Goal: Transaction & Acquisition: Download file/media

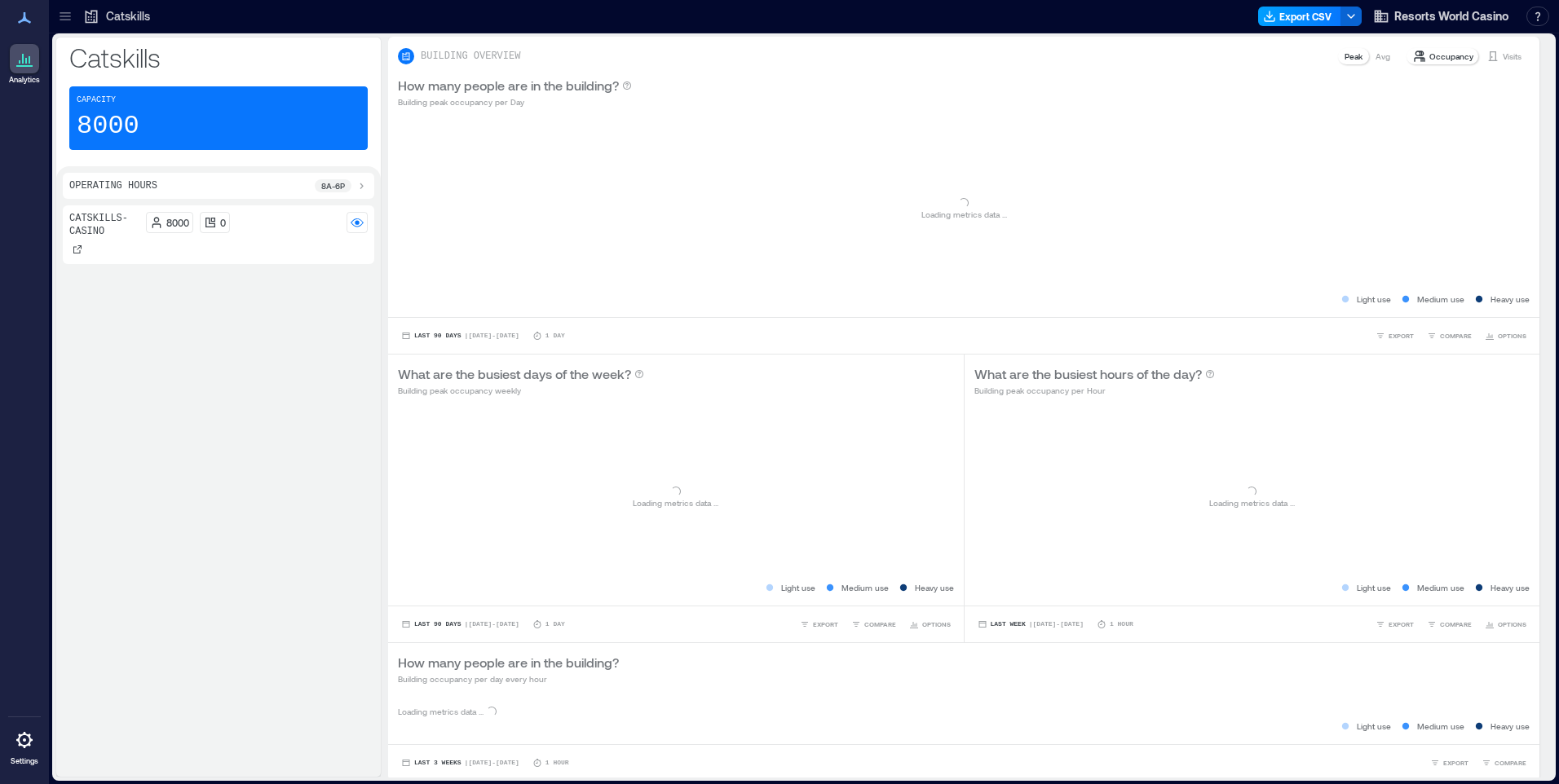
click at [1315, 19] on button "Export CSV" at bounding box center [1299, 16] width 83 height 19
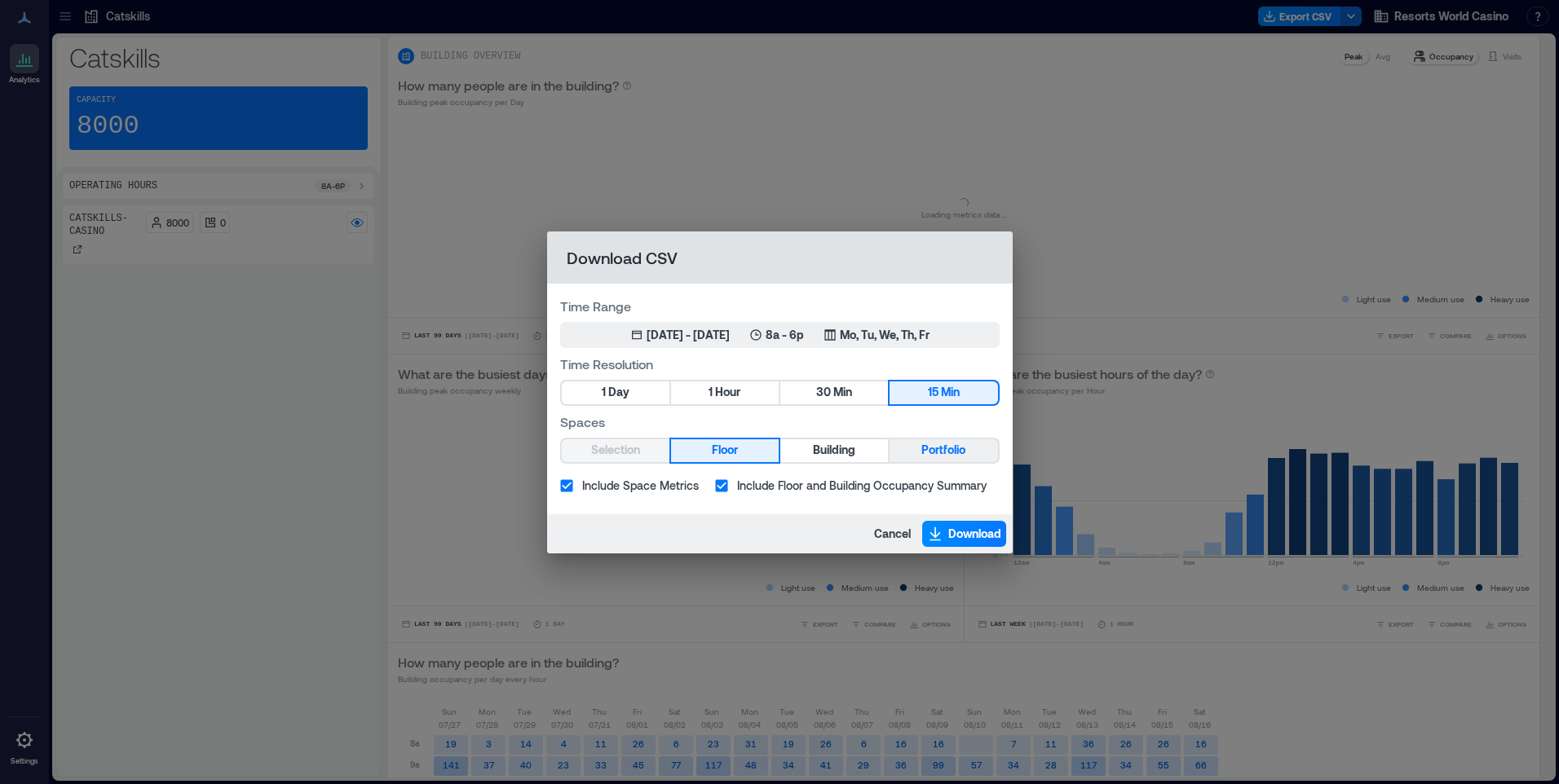
click at [942, 456] on span "Portfolio" at bounding box center [943, 449] width 44 height 20
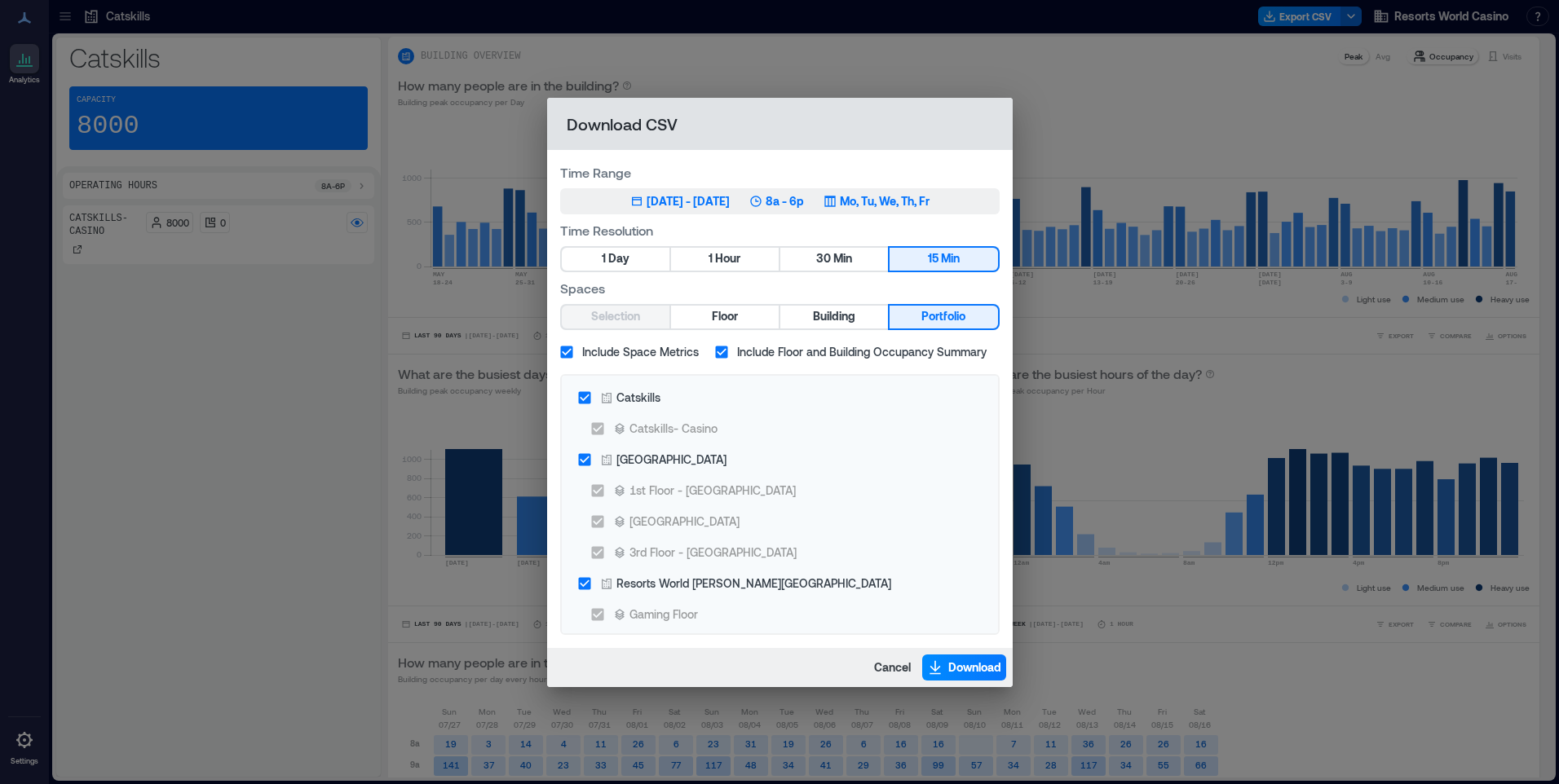
click at [903, 204] on p "Mo, Tu, We, Th, Fr" at bounding box center [885, 201] width 90 height 16
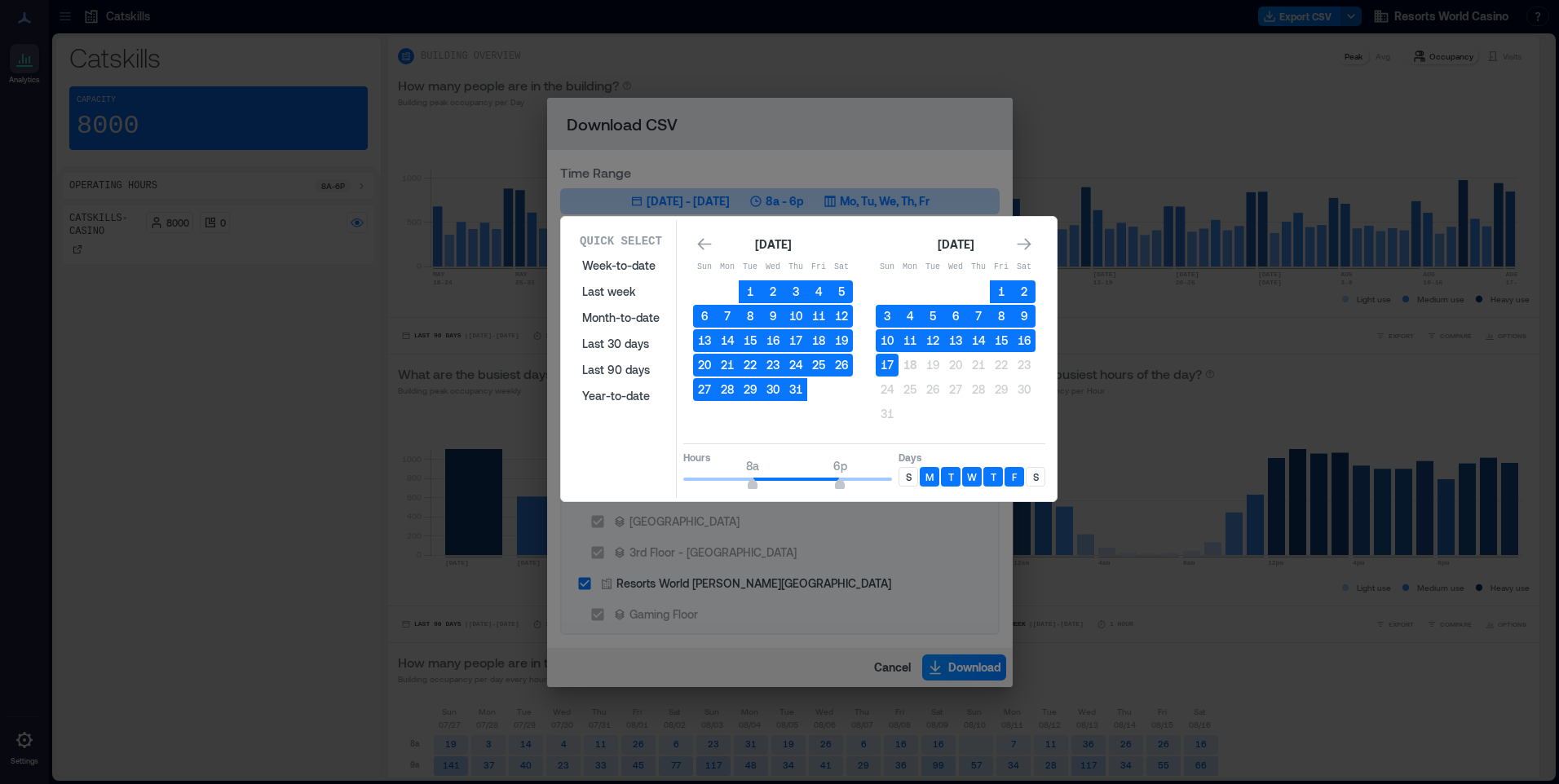
click at [909, 480] on p "S" at bounding box center [908, 477] width 5 height 13
click at [1041, 479] on div "S" at bounding box center [1035, 477] width 19 height 19
click at [895, 366] on button "17" at bounding box center [887, 366] width 23 height 23
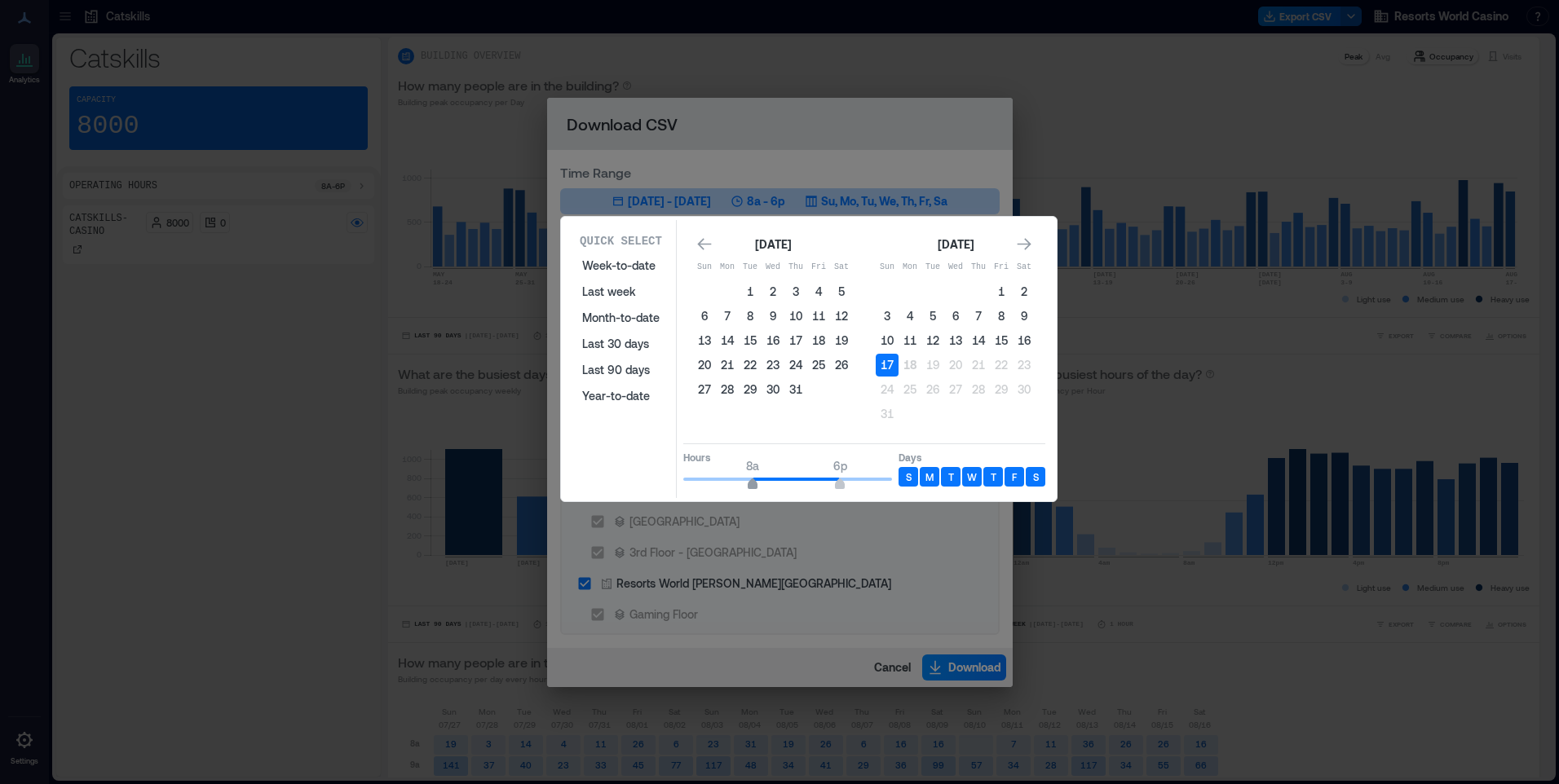
type input "*"
drag, startPoint x: 752, startPoint y: 486, endPoint x: 733, endPoint y: 486, distance: 19.0
click at [733, 486] on span "6a" at bounding box center [735, 485] width 10 height 6
type input "**"
drag, startPoint x: 836, startPoint y: 480, endPoint x: 916, endPoint y: 485, distance: 80.2
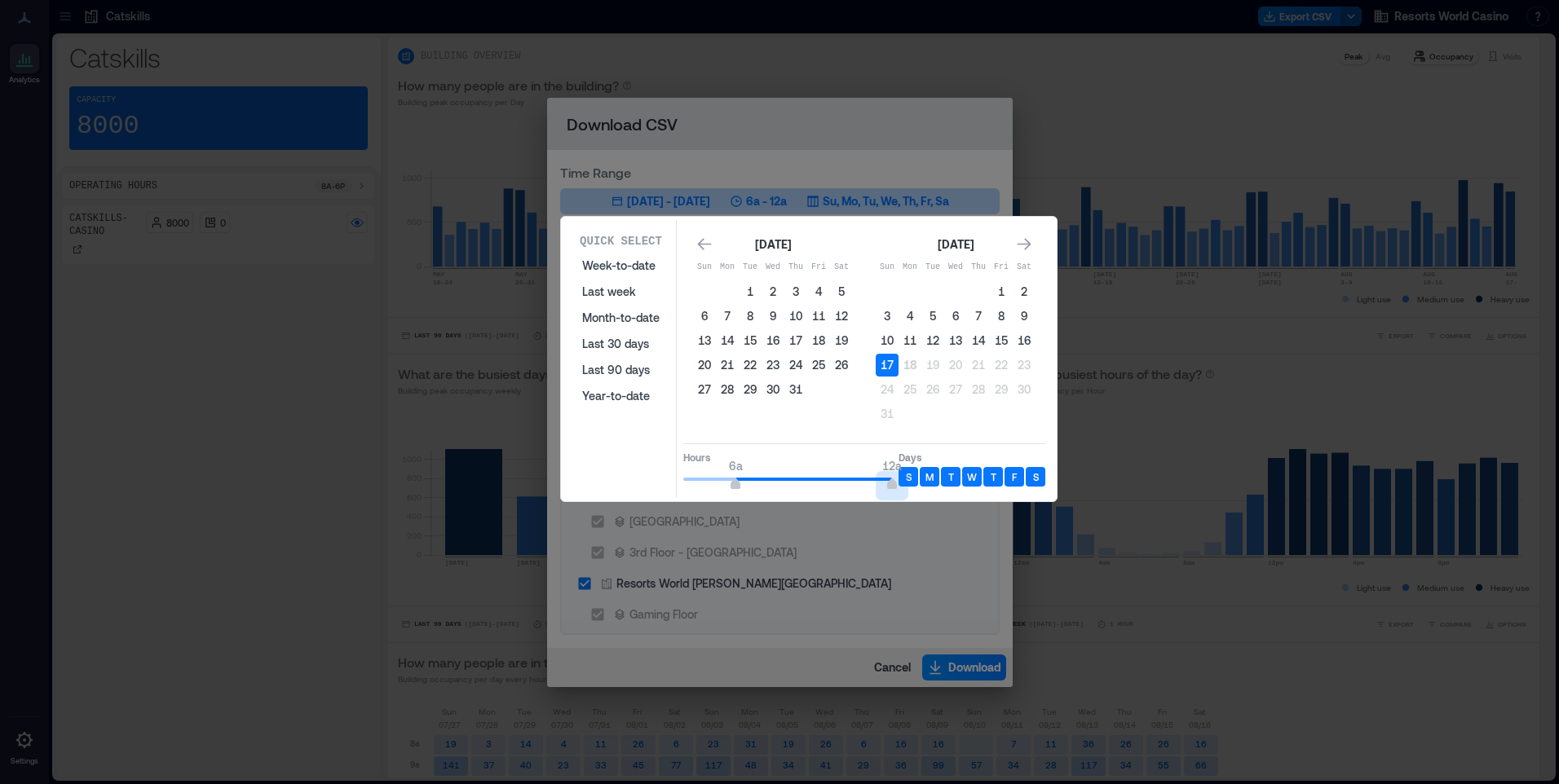
click at [915, 485] on div "Hours 6a 12a Days S M T W T F S" at bounding box center [864, 467] width 362 height 48
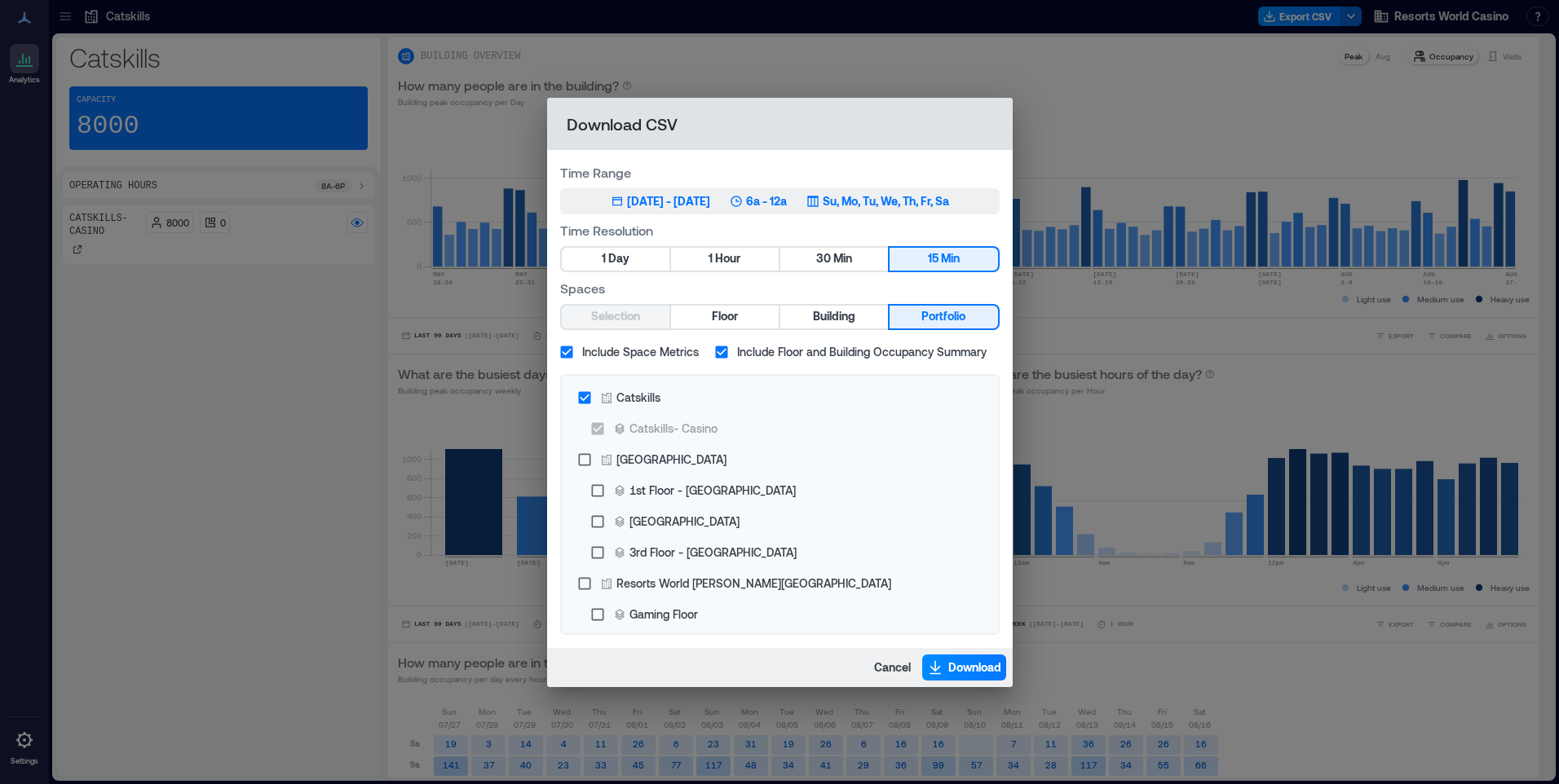
click at [904, 198] on p "Su, Mo, Tu, We, Th, Fr, Sa" at bounding box center [885, 201] width 126 height 16
click at [957, 667] on span "Download" at bounding box center [974, 667] width 53 height 16
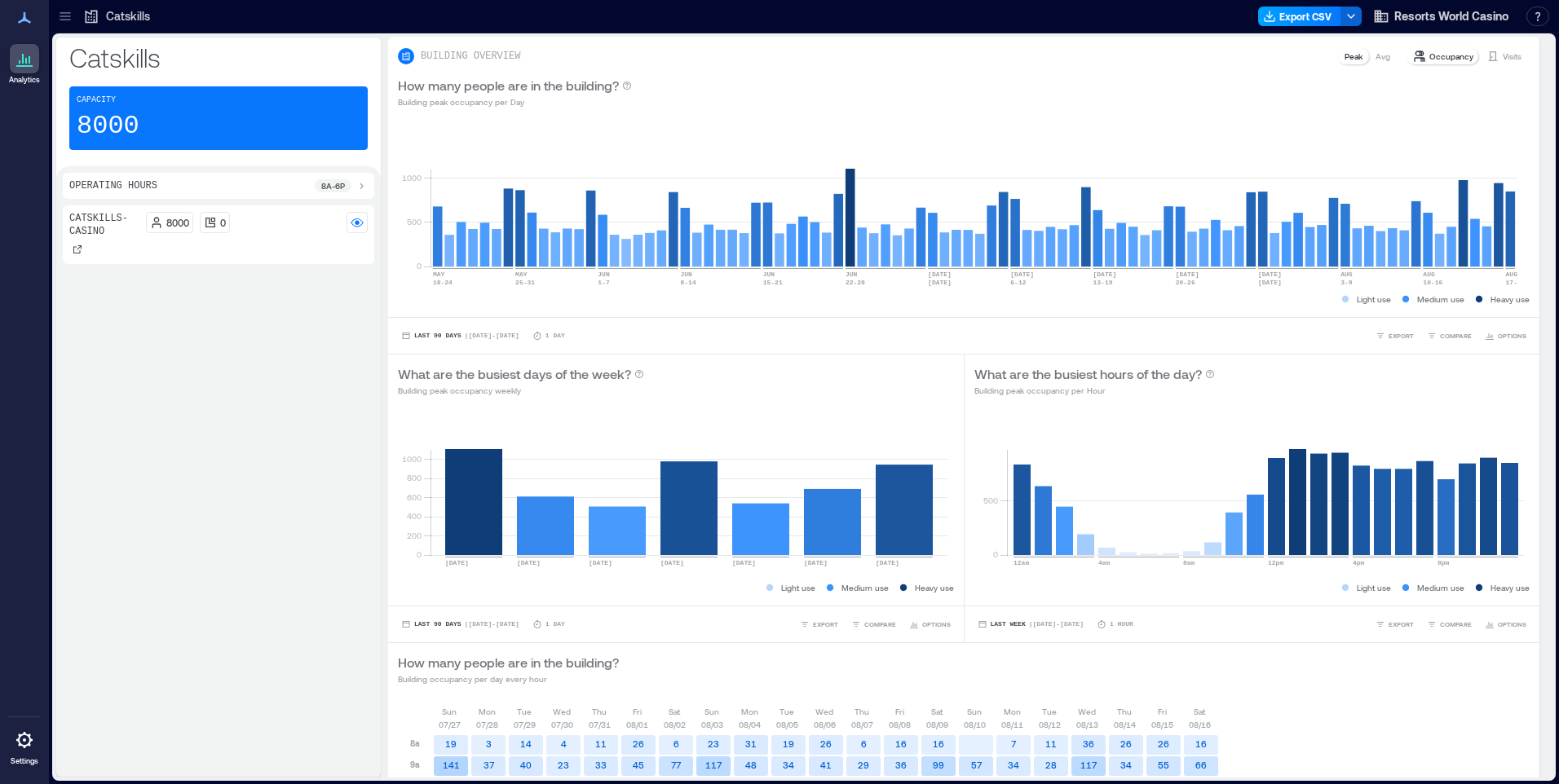
click at [1289, 22] on button "Export CSV" at bounding box center [1299, 16] width 83 height 19
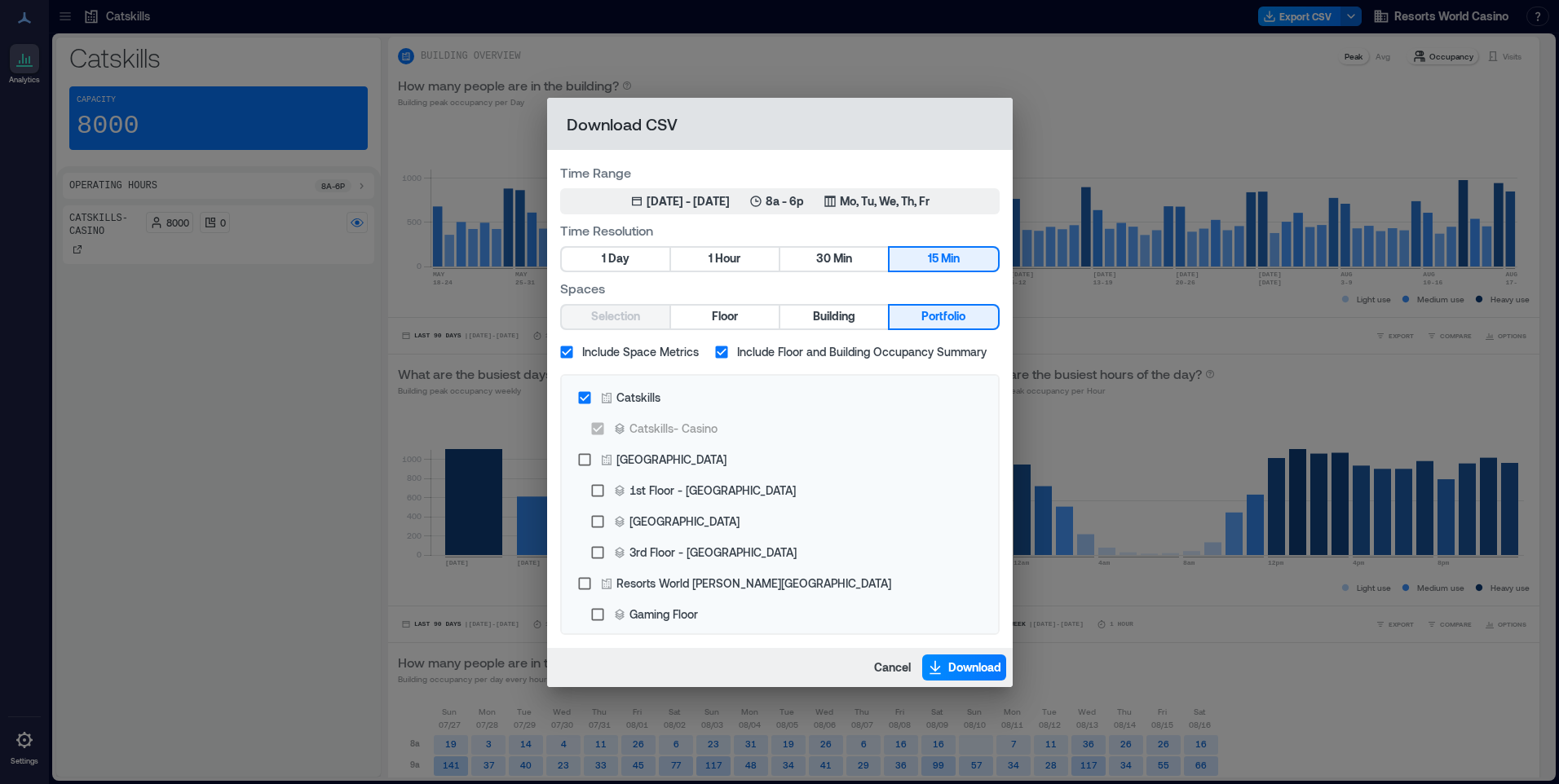
click at [927, 313] on span "Portfolio" at bounding box center [943, 316] width 44 height 20
click at [935, 310] on span "Portfolio" at bounding box center [943, 316] width 44 height 20
click at [929, 203] on p "Mo, Tu, We, Th, Fr" at bounding box center [885, 201] width 90 height 16
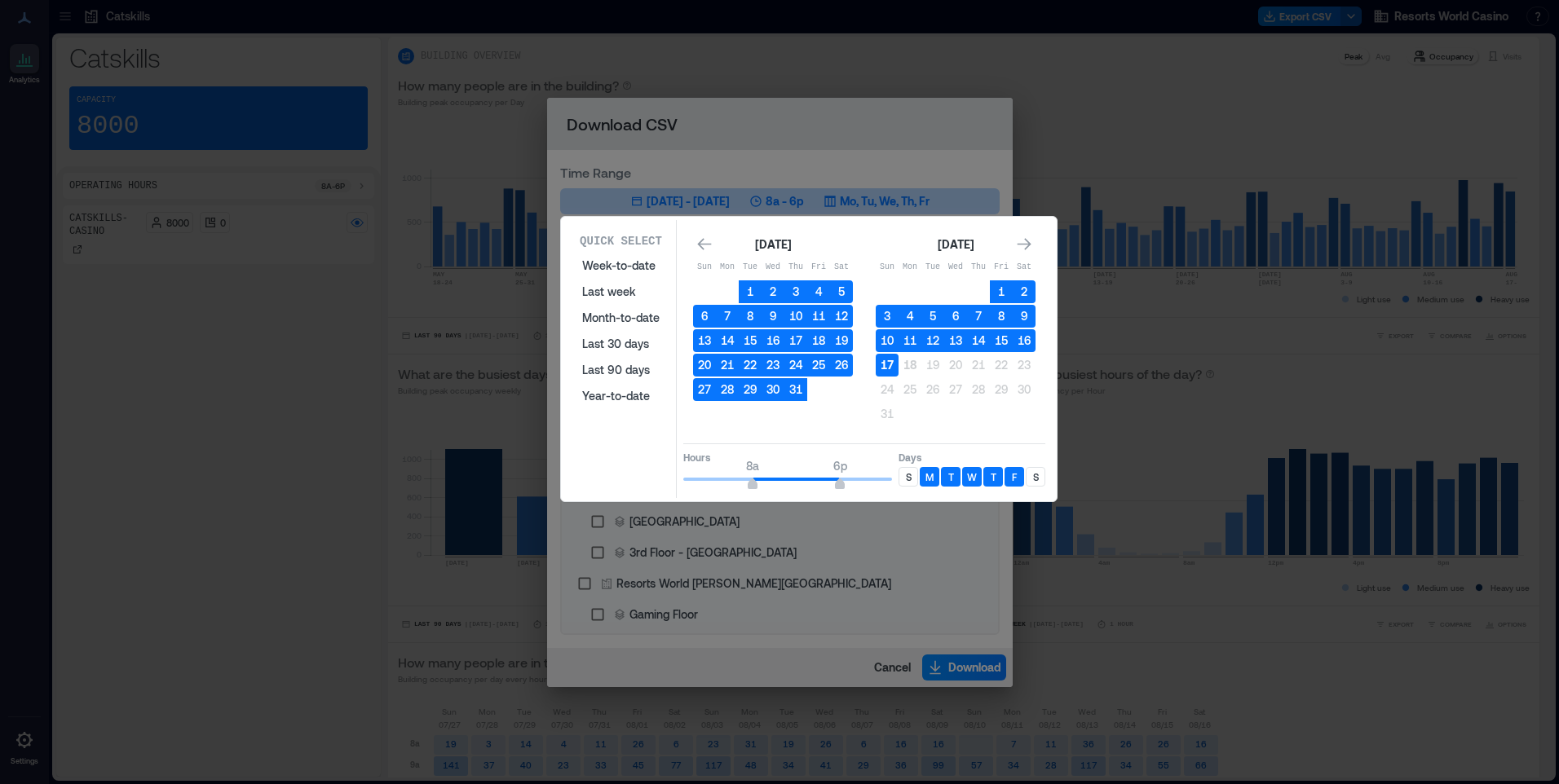
click at [890, 372] on button "17" at bounding box center [887, 366] width 23 height 23
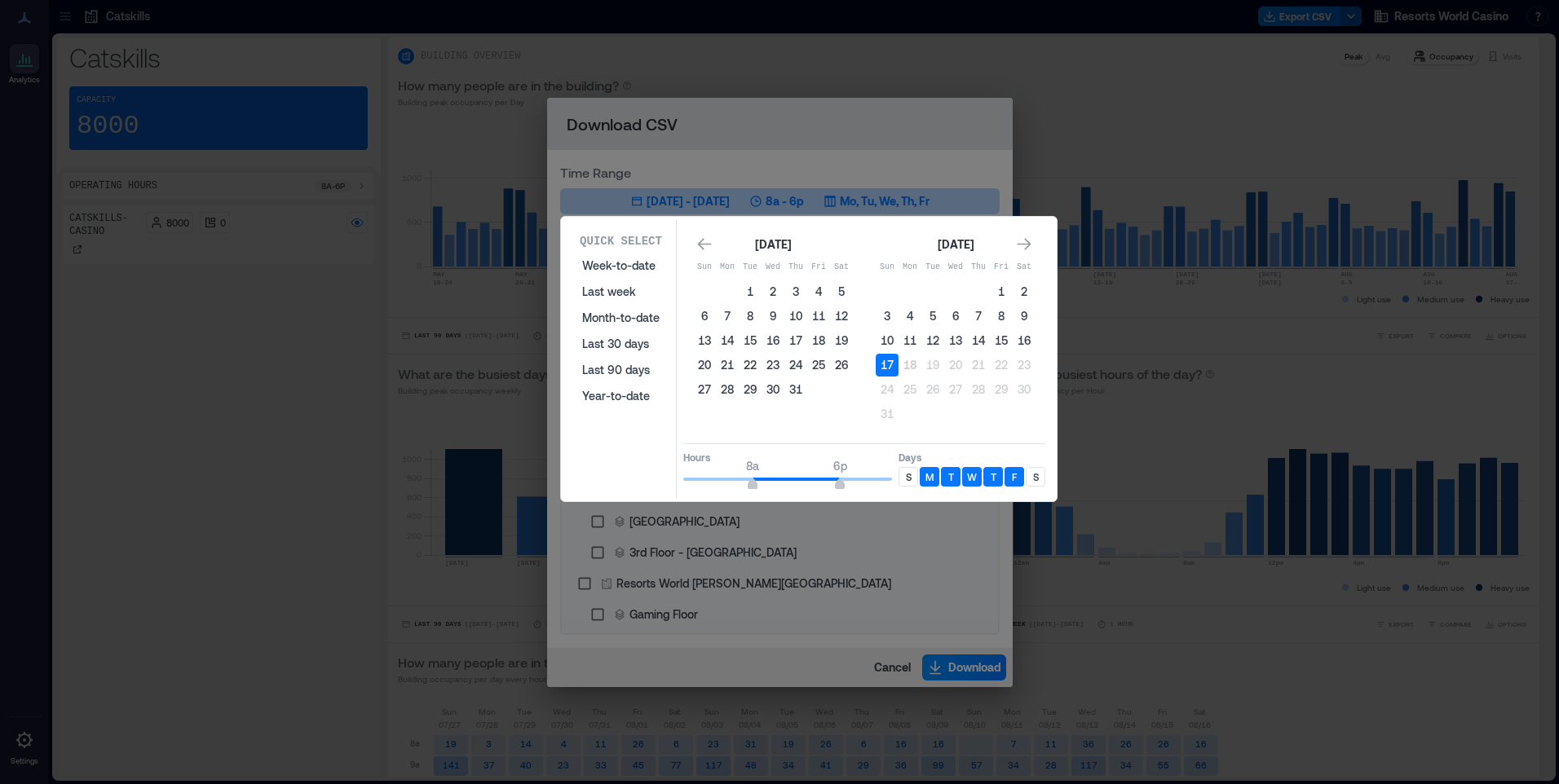
click at [905, 471] on p "S" at bounding box center [908, 477] width 5 height 13
click at [1037, 481] on p "S" at bounding box center [1035, 477] width 5 height 13
type input "*"
drag, startPoint x: 743, startPoint y: 484, endPoint x: 632, endPoint y: 480, distance: 111.1
click at [648, 483] on div "Quick Select Week-to-date Last week Month-to-date Last 30 days Last 90 days Yea…" at bounding box center [809, 358] width 486 height 278
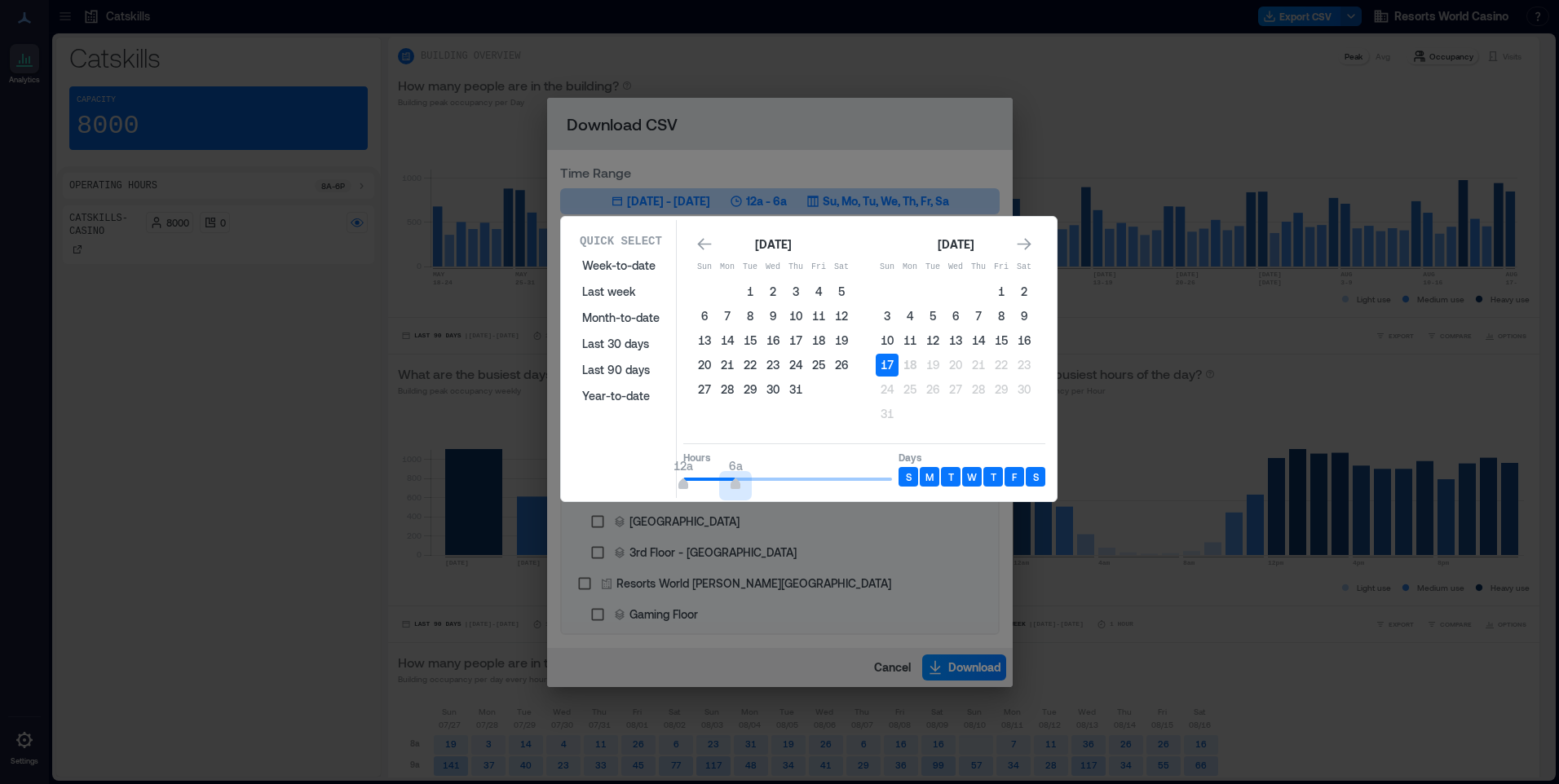
type input "*"
drag, startPoint x: 819, startPoint y: 487, endPoint x: 736, endPoint y: 492, distance: 83.2
click at [736, 492] on div "Quick Select Week-to-date Last week Month-to-date Last 30 days Last 90 days Yea…" at bounding box center [809, 358] width 486 height 278
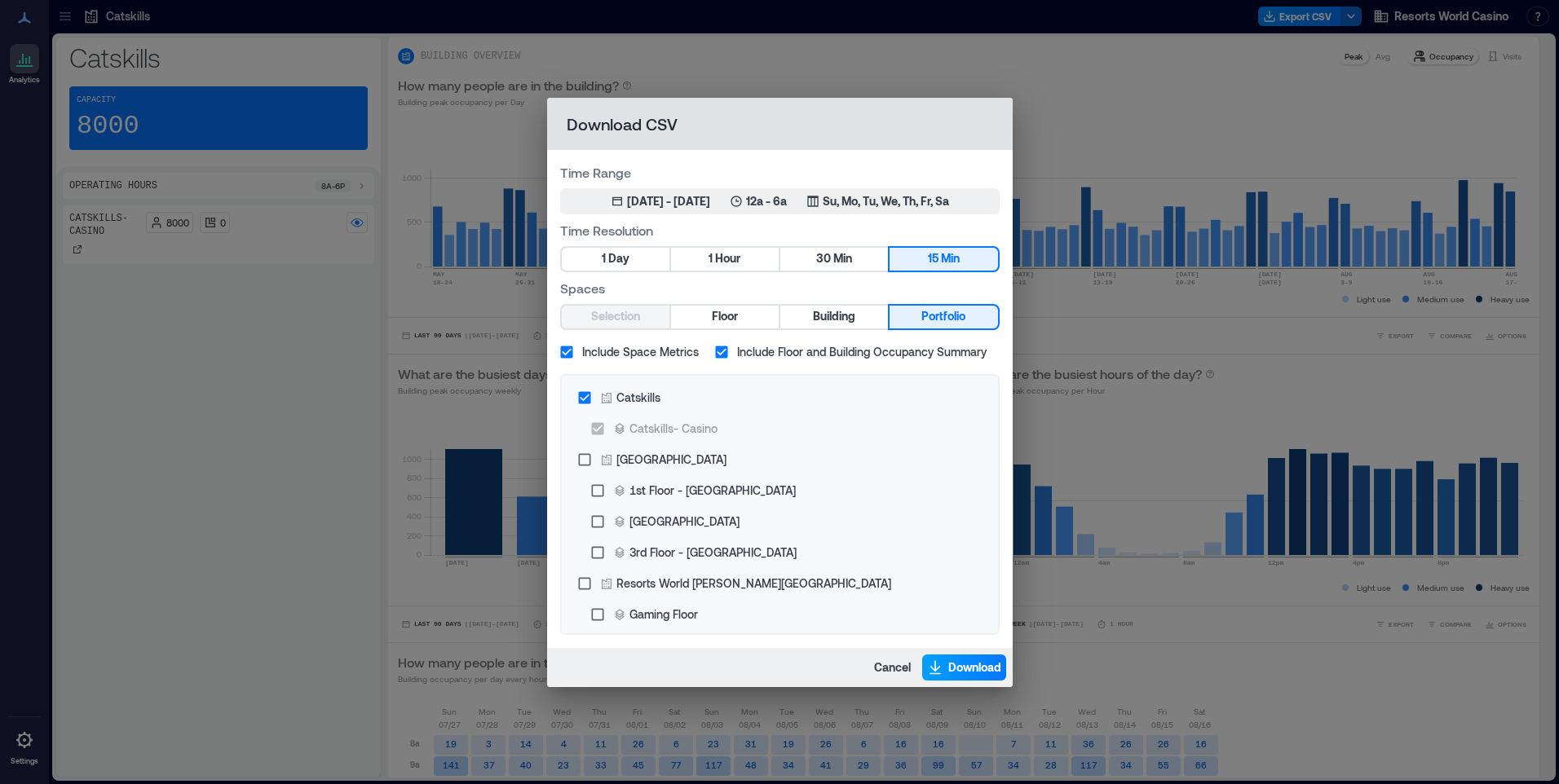
click at [980, 680] on button "Download" at bounding box center [964, 667] width 84 height 26
